Goal: Information Seeking & Learning: Learn about a topic

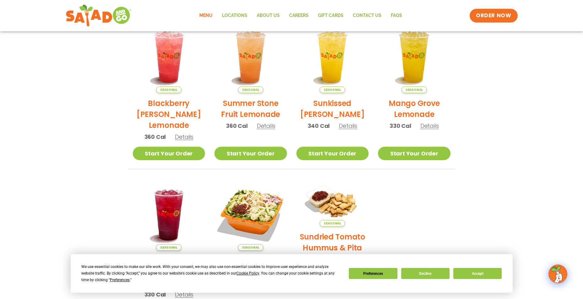
scroll to position [9, 0]
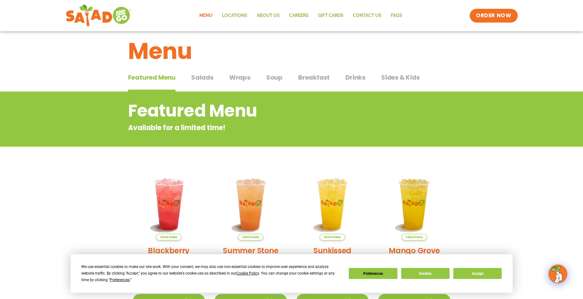
click at [195, 74] on span "Salads" at bounding box center [202, 77] width 22 height 9
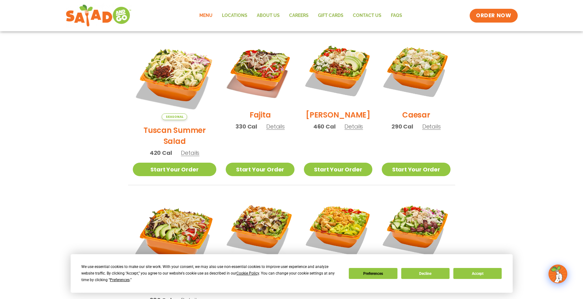
scroll to position [135, 0]
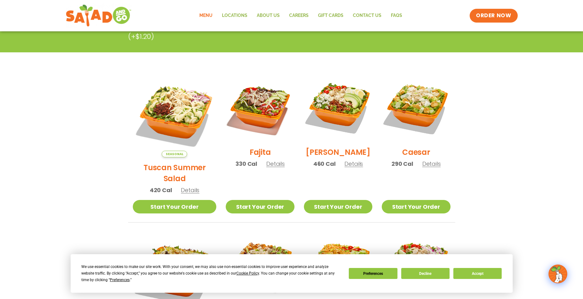
click at [317, 168] on span "460 Cal" at bounding box center [324, 164] width 22 height 8
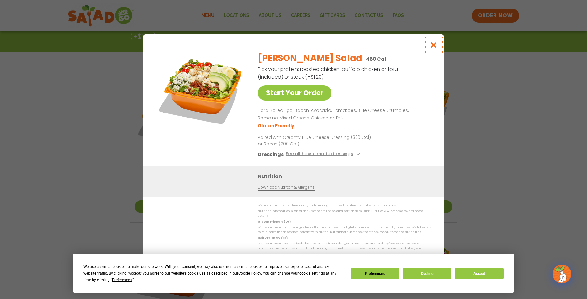
click at [433, 48] on icon "Close modal" at bounding box center [434, 45] width 8 height 7
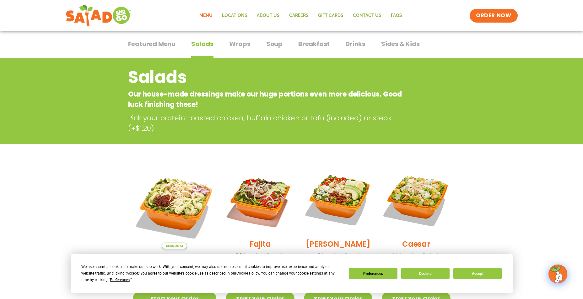
scroll to position [9, 0]
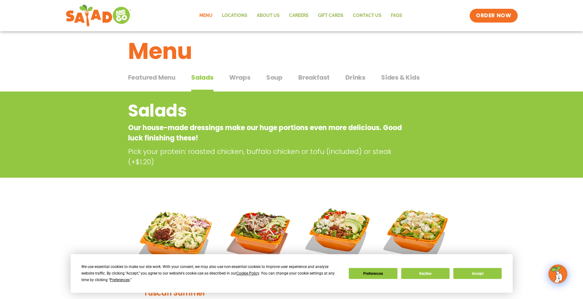
click at [239, 76] on span "Wraps" at bounding box center [239, 77] width 21 height 9
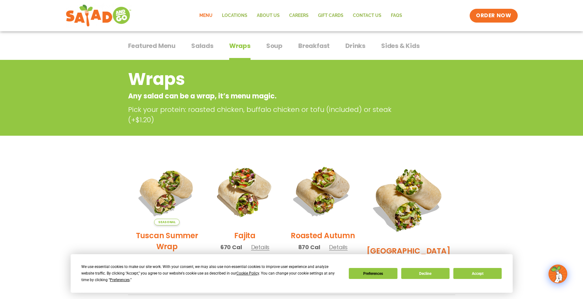
scroll to position [40, 0]
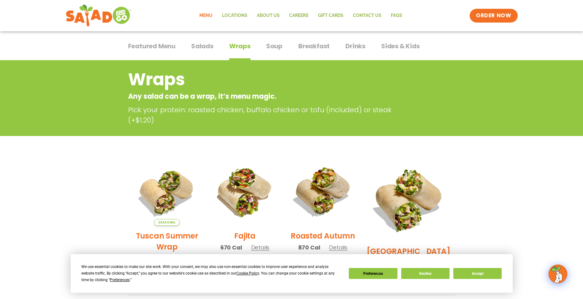
click at [271, 45] on span "Soup" at bounding box center [274, 45] width 16 height 9
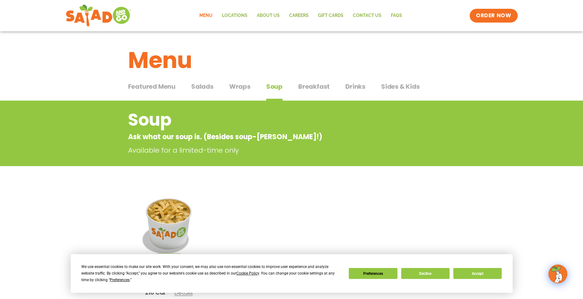
click at [311, 86] on span "Breakfast" at bounding box center [313, 86] width 31 height 9
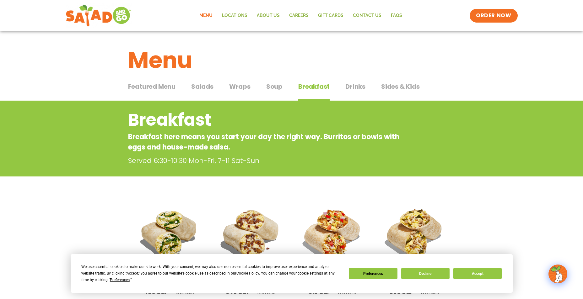
click at [402, 85] on span "Sides & Kids" at bounding box center [400, 86] width 39 height 9
